Goal: Answer question/provide support

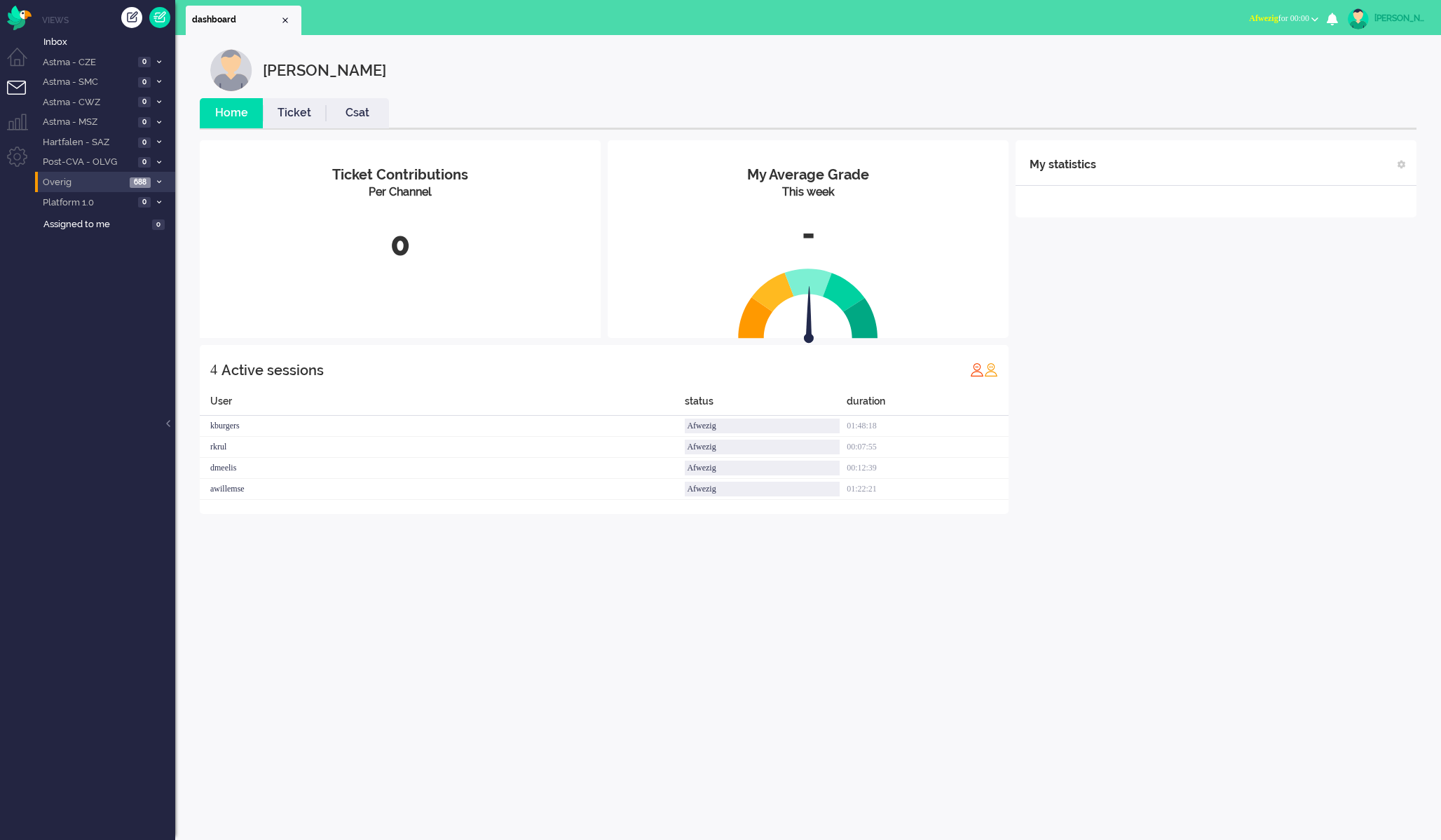
click at [82, 187] on span "Overig" at bounding box center [83, 183] width 84 height 14
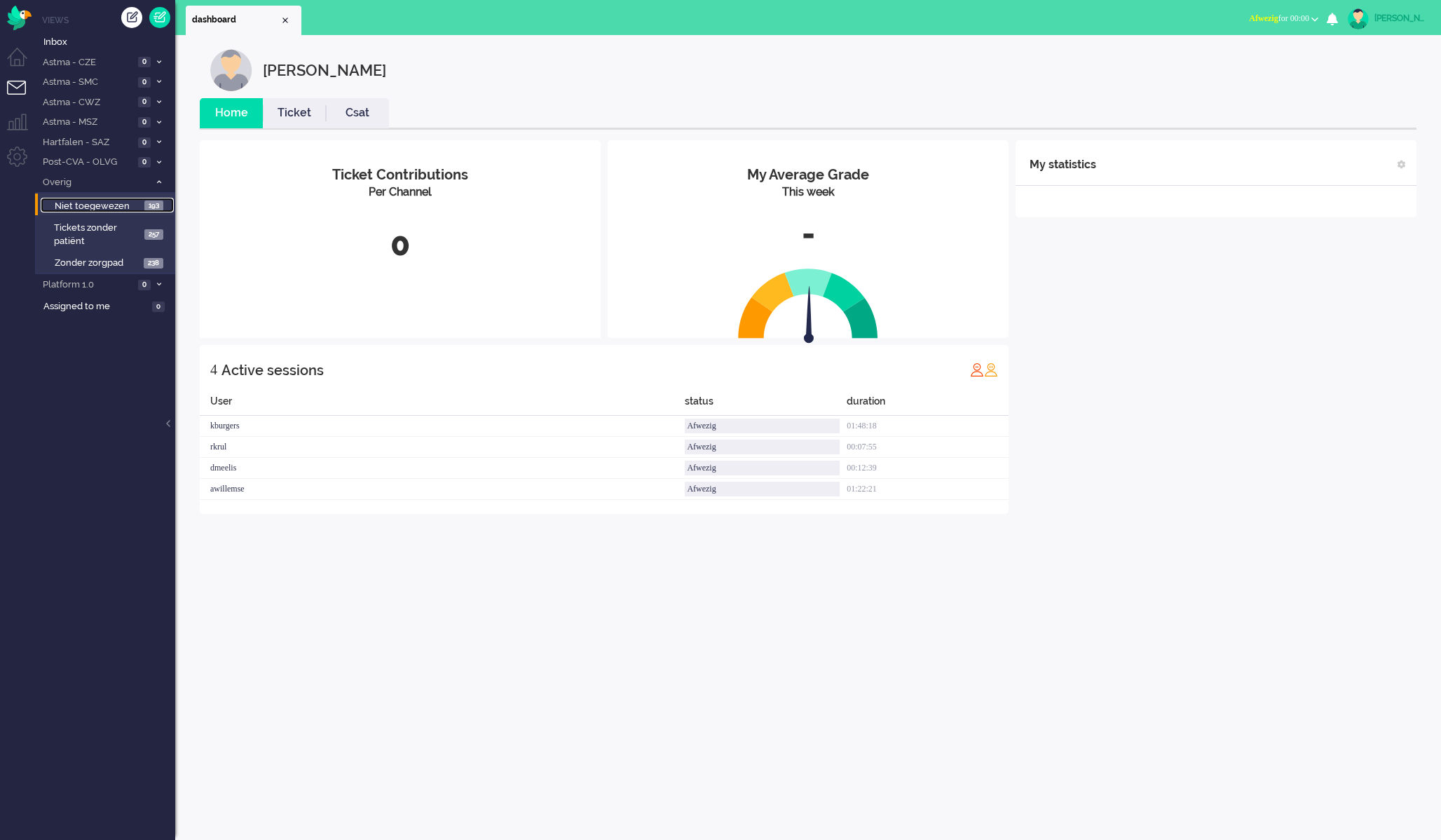
click at [95, 212] on span "Niet toegewezen" at bounding box center [98, 206] width 86 height 14
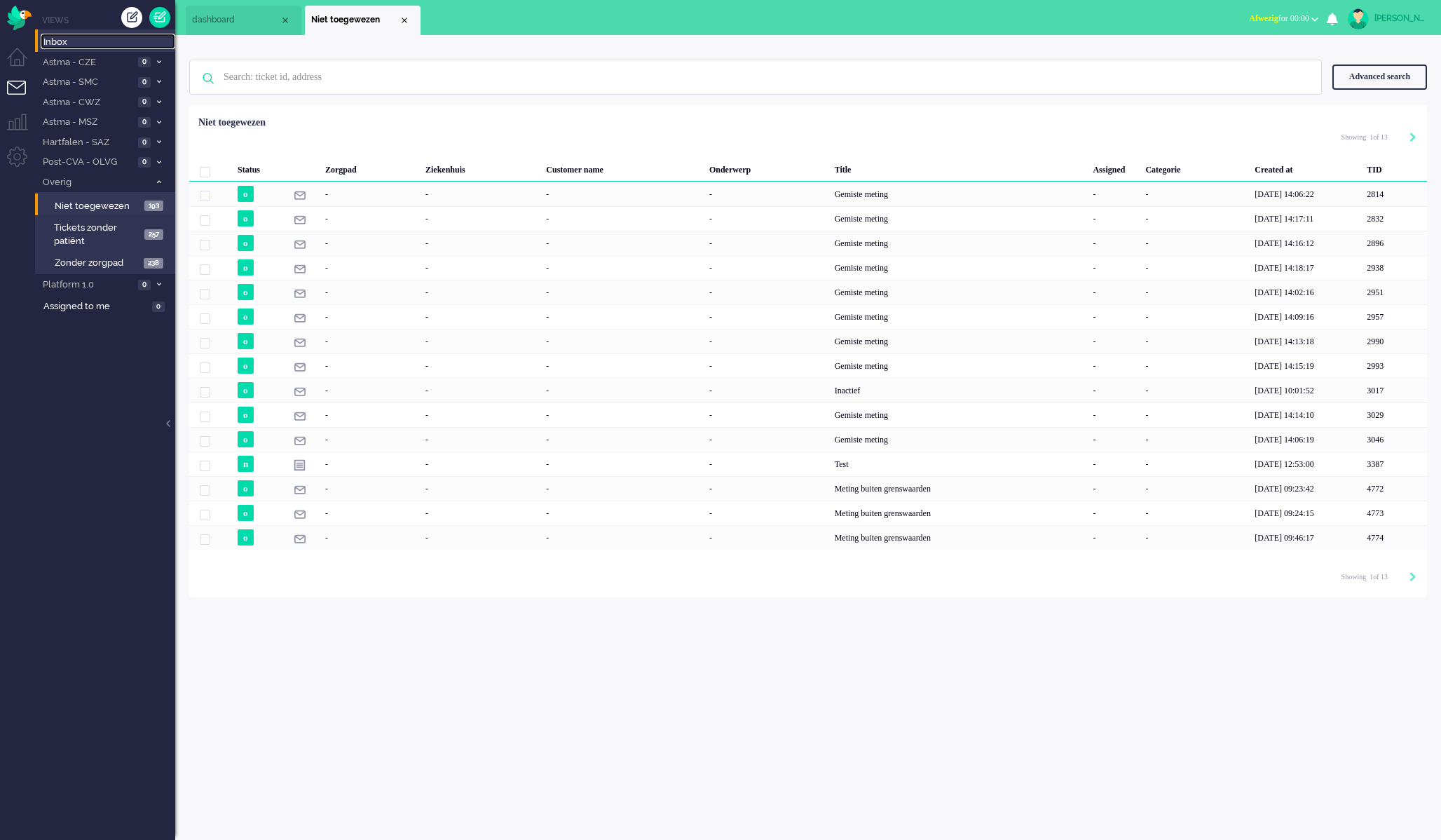
click at [78, 49] on span "Inbox" at bounding box center [109, 42] width 132 height 14
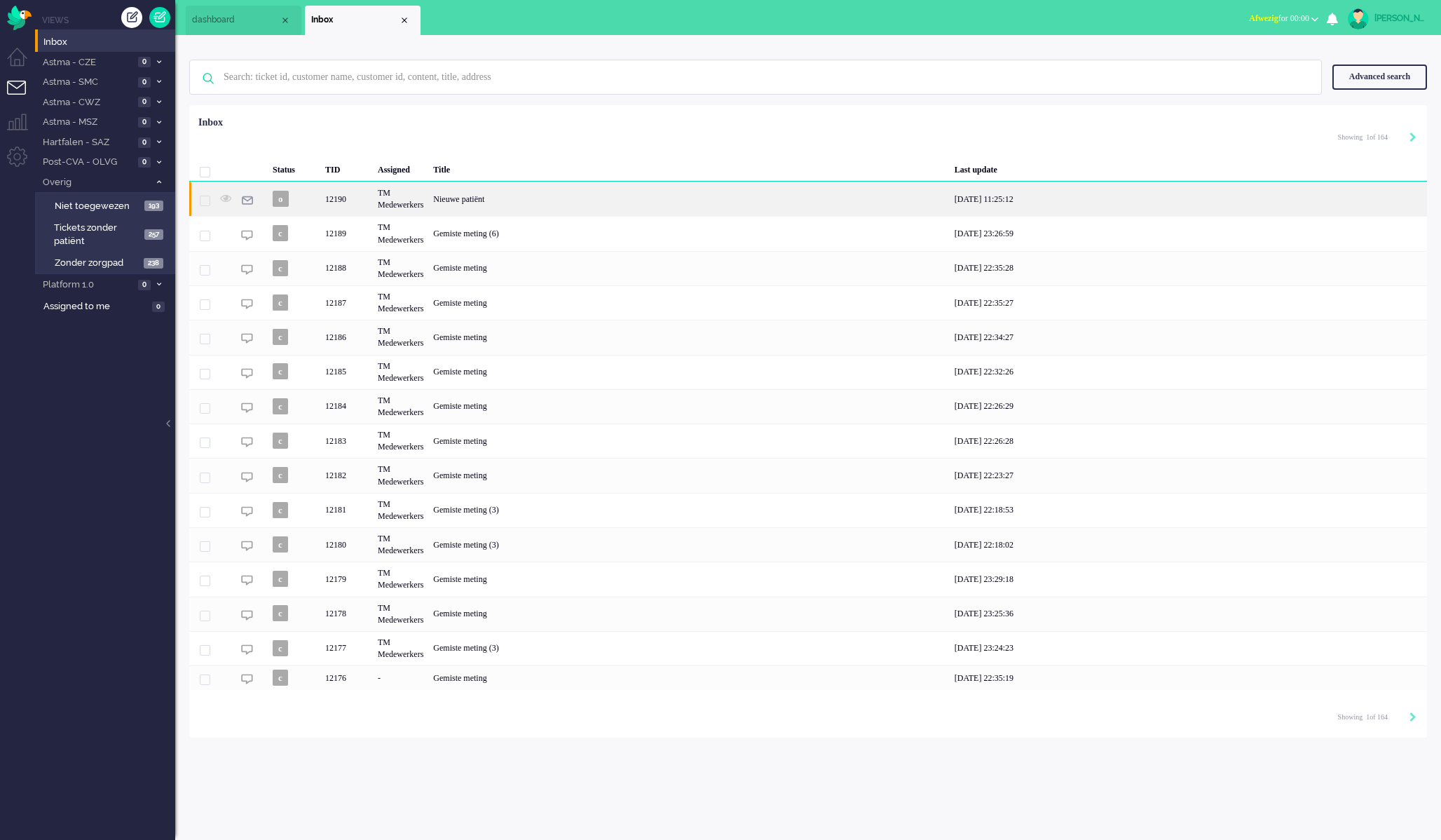
click at [599, 203] on div "Nieuwe patiënt" at bounding box center [688, 198] width 520 height 34
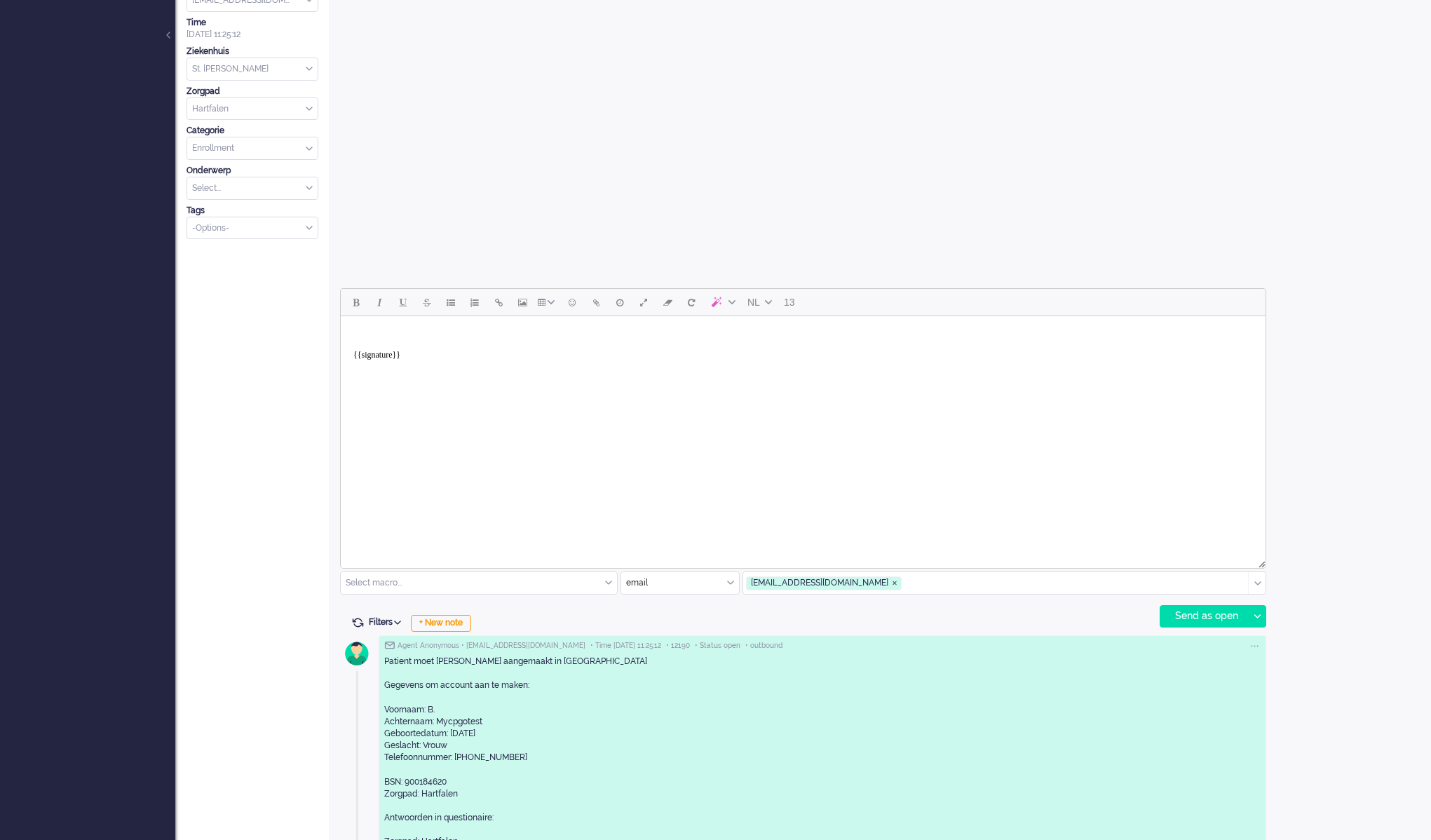
scroll to position [513, 0]
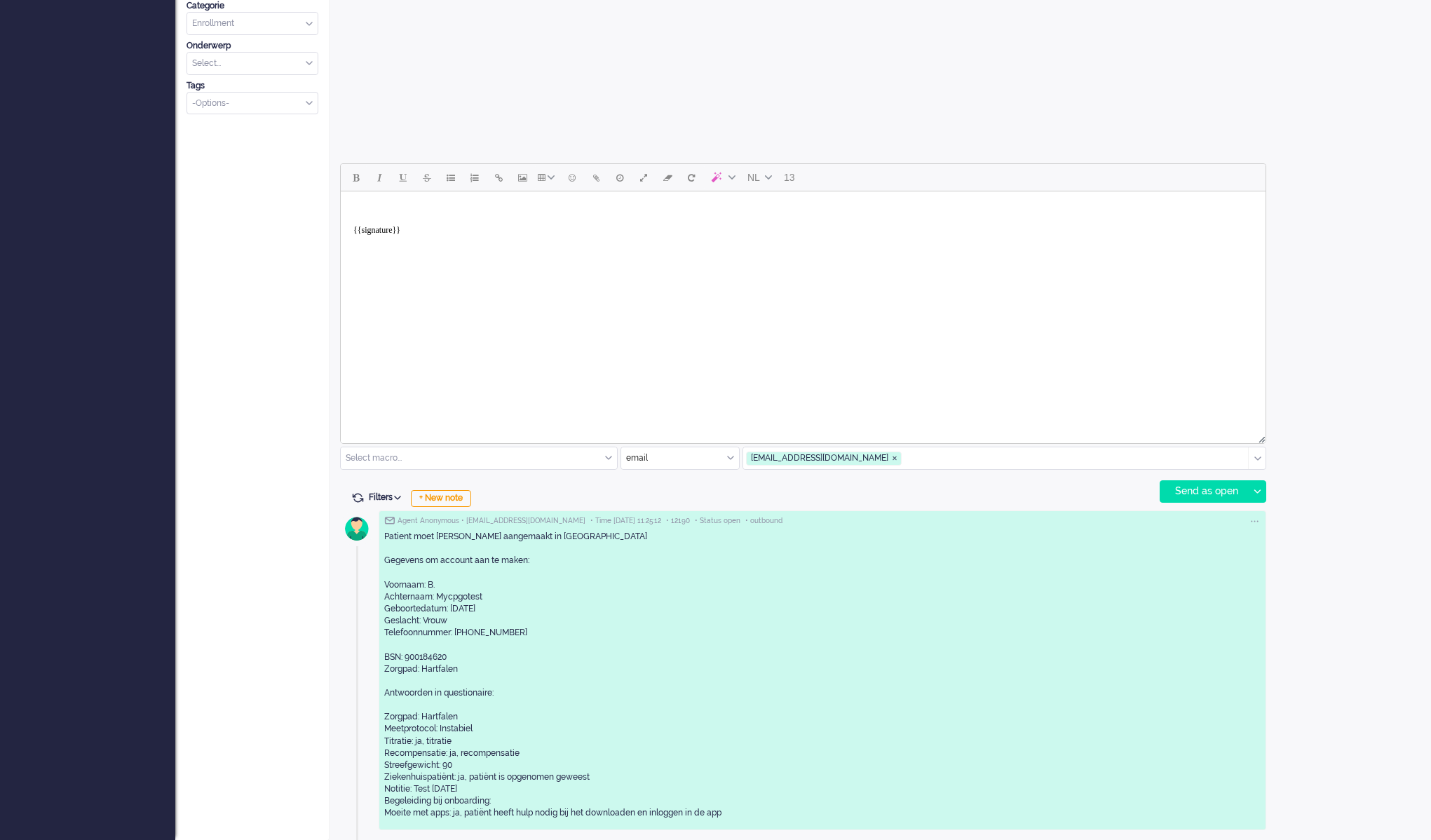
click at [442, 654] on div "Patient moet [PERSON_NAME] aangemaakt in [GEOGRAPHIC_DATA] Gegevens om account …" at bounding box center [822, 674] width 876 height 288
copy div "900184620"
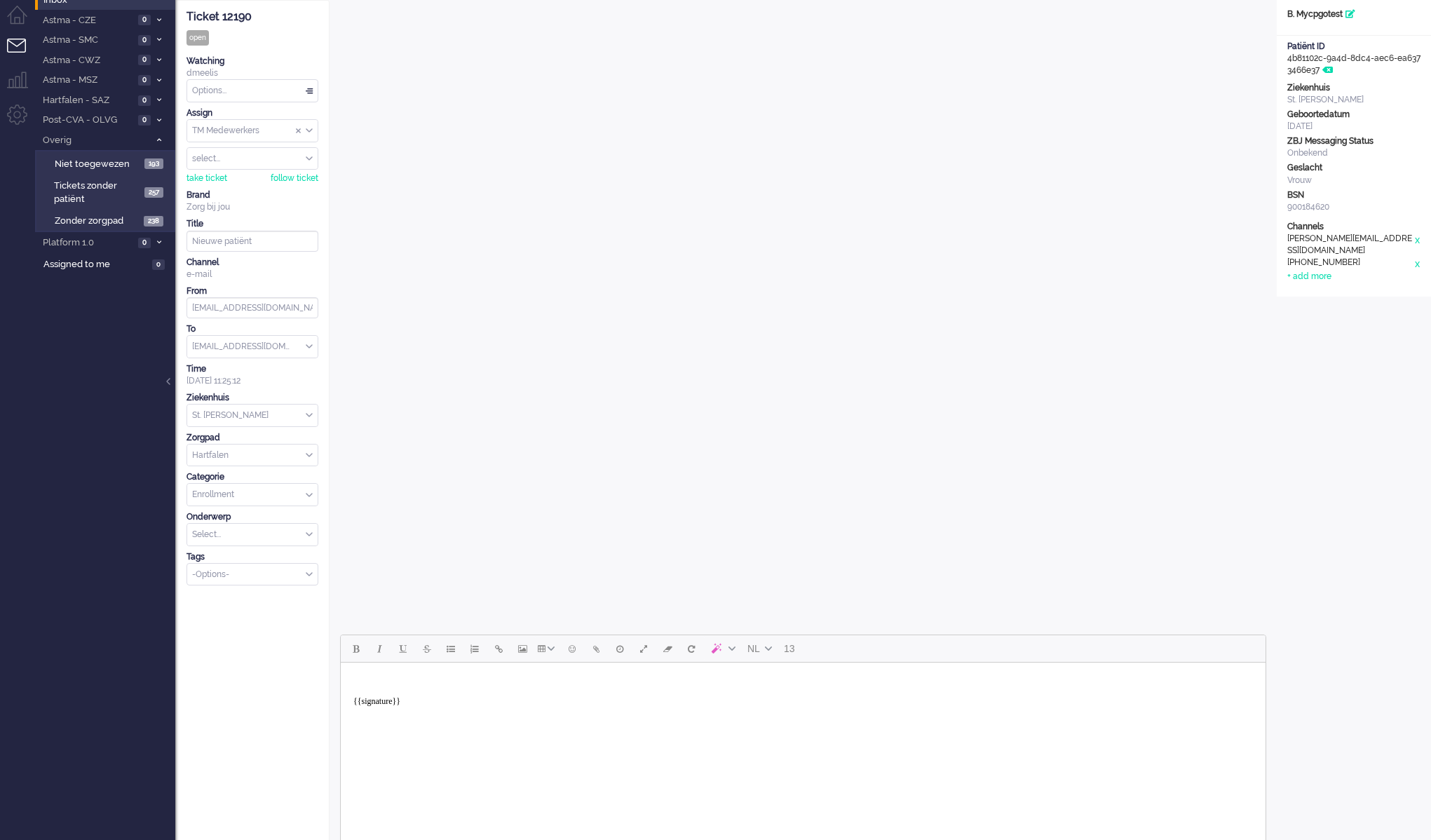
scroll to position [0, 0]
